Goal: Entertainment & Leisure: Consume media (video, audio)

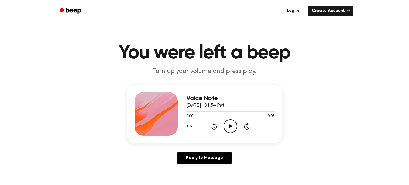
click at [229, 123] on icon "Play Audio" at bounding box center [231, 126] width 14 height 14
click at [232, 118] on div "0:00 0:09" at bounding box center [231, 116] width 89 height 6
click at [235, 123] on icon "Play Audio" at bounding box center [231, 126] width 14 height 14
click at [227, 126] on icon "Play Audio" at bounding box center [231, 126] width 14 height 14
click at [230, 123] on icon "Play Audio" at bounding box center [231, 126] width 14 height 14
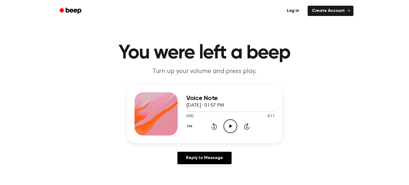
click at [234, 126] on icon "Play Audio" at bounding box center [231, 126] width 14 height 14
click at [229, 123] on icon "Play Audio" at bounding box center [231, 126] width 14 height 14
click at [230, 125] on icon at bounding box center [231, 126] width 3 height 4
click at [230, 132] on icon "Play Audio" at bounding box center [231, 126] width 14 height 14
click at [221, 125] on div "1.0x Rewind 5 seconds Play Audio Skip 5 seconds" at bounding box center [231, 126] width 89 height 14
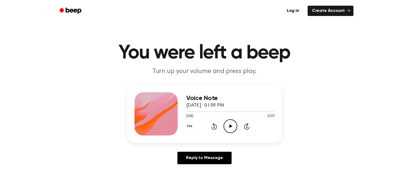
click at [224, 125] on icon "Play Audio" at bounding box center [231, 126] width 14 height 14
click at [233, 128] on icon "Play Audio" at bounding box center [231, 126] width 14 height 14
click at [229, 120] on icon "Play Audio" at bounding box center [231, 126] width 14 height 14
click at [230, 123] on icon "Play Audio" at bounding box center [231, 126] width 14 height 14
click at [224, 121] on icon "Play Audio" at bounding box center [231, 126] width 14 height 14
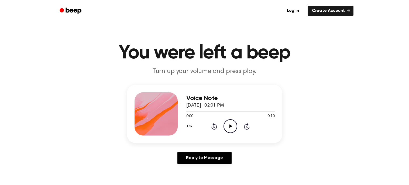
click at [226, 124] on icon "Play Audio" at bounding box center [231, 126] width 14 height 14
click at [228, 126] on icon "Play Audio" at bounding box center [231, 126] width 14 height 14
click at [232, 121] on icon "Play Audio" at bounding box center [231, 126] width 14 height 14
click at [226, 124] on icon "Play Audio" at bounding box center [231, 126] width 14 height 14
click at [232, 124] on icon "Play Audio" at bounding box center [231, 126] width 14 height 14
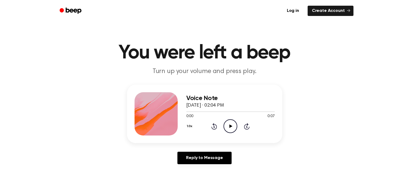
click at [231, 123] on icon "Play Audio" at bounding box center [231, 126] width 14 height 14
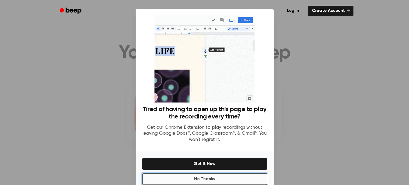
click at [216, 173] on button "No Thanks" at bounding box center [204, 179] width 125 height 12
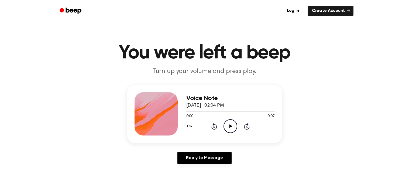
click at [230, 129] on icon "Play Audio" at bounding box center [231, 126] width 14 height 14
click at [228, 129] on icon "Play Audio" at bounding box center [231, 126] width 14 height 14
click at [227, 123] on icon "Play Audio" at bounding box center [231, 126] width 14 height 14
click at [228, 123] on icon "Play Audio" at bounding box center [231, 126] width 14 height 14
click at [230, 127] on icon at bounding box center [231, 126] width 3 height 4
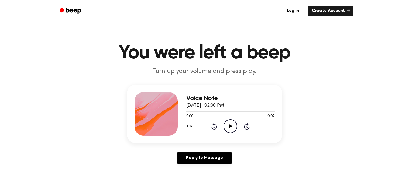
click at [228, 132] on circle at bounding box center [230, 125] width 13 height 13
click at [226, 128] on icon "Play Audio" at bounding box center [231, 126] width 14 height 14
